Goal: Task Accomplishment & Management: Use online tool/utility

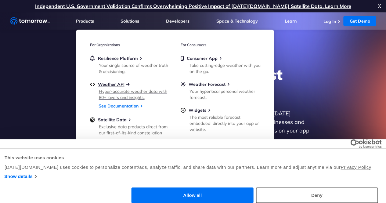
click at [122, 85] on span "Weather API" at bounding box center [111, 84] width 27 height 5
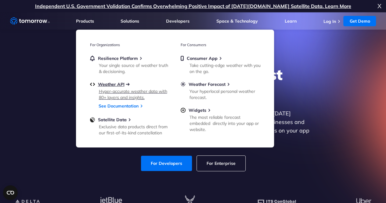
click at [114, 85] on span "Weather API" at bounding box center [111, 84] width 27 height 5
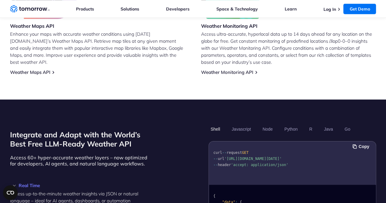
scroll to position [427, 0]
drag, startPoint x: 271, startPoint y: 156, endPoint x: 227, endPoint y: 152, distance: 45.1
click at [227, 152] on pre "curl -- request GET -- url '[URL][DOMAIN_NAME][DATE]' -- header 'accept: applic…" at bounding box center [292, 158] width 167 height 28
click at [270, 158] on span "'[URL][DOMAIN_NAME][DATE]'" at bounding box center [252, 159] width 57 height 4
drag, startPoint x: 267, startPoint y: 158, endPoint x: 227, endPoint y: 151, distance: 41.2
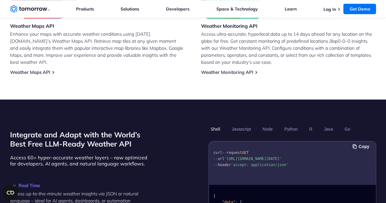
click at [227, 157] on span "'[URL][DOMAIN_NAME][DATE]'" at bounding box center [252, 159] width 57 height 4
copy span "[URL][DOMAIN_NAME][DATE]"
